Goal: Task Accomplishment & Management: Use online tool/utility

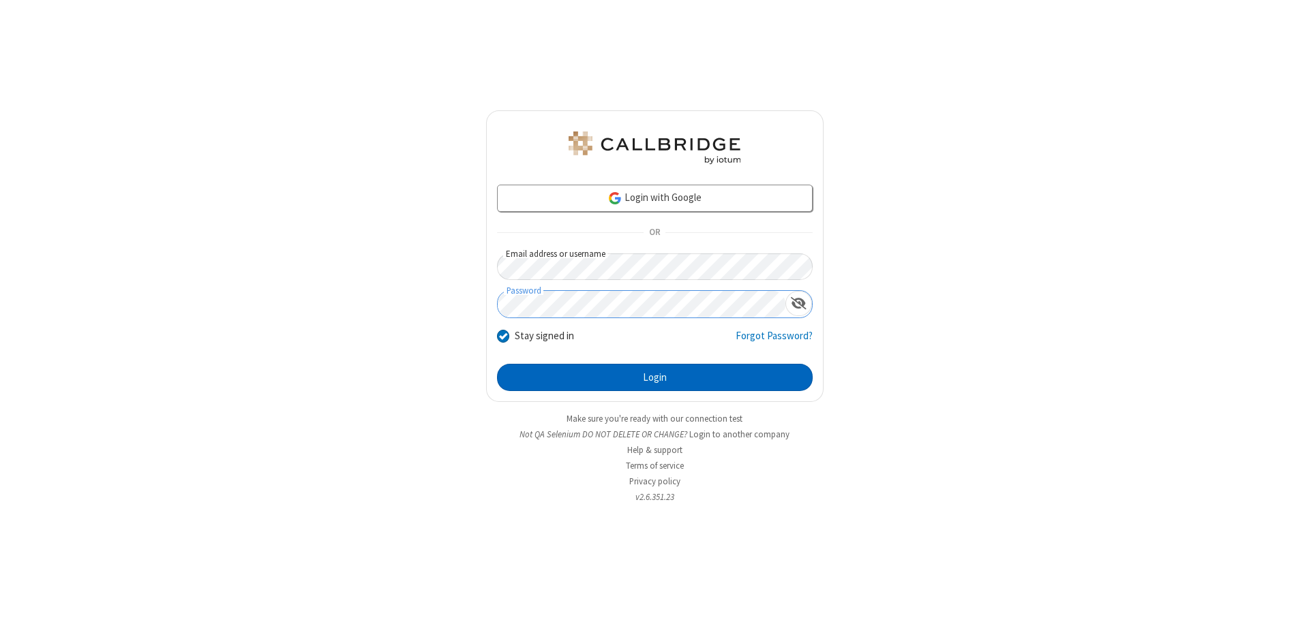
click at [654, 378] on button "Login" at bounding box center [655, 377] width 316 height 27
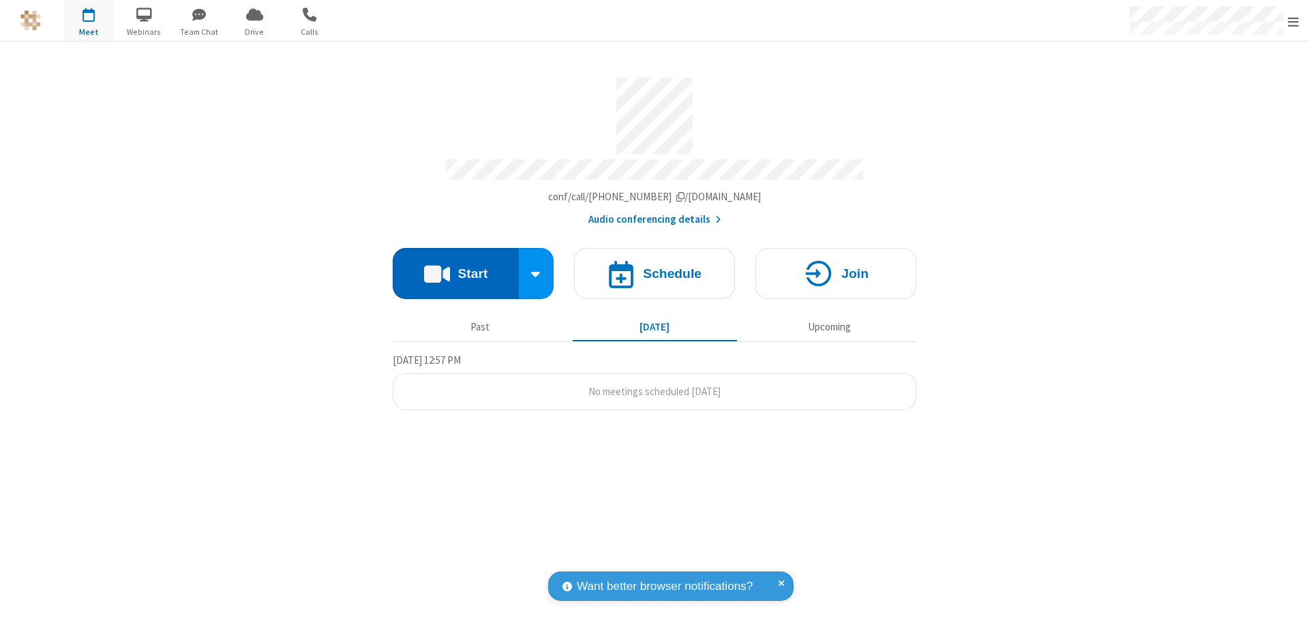
click at [455, 267] on button "Start" at bounding box center [456, 273] width 126 height 51
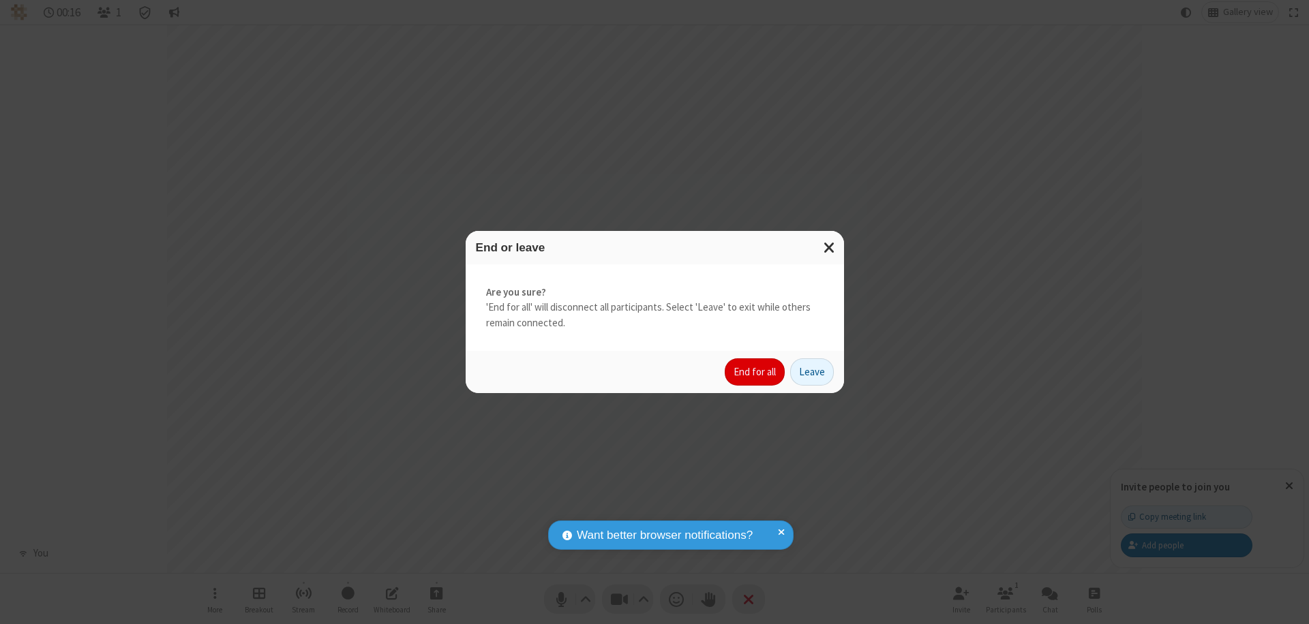
click at [755, 372] on button "End for all" at bounding box center [755, 372] width 60 height 27
